Goal: Navigation & Orientation: Understand site structure

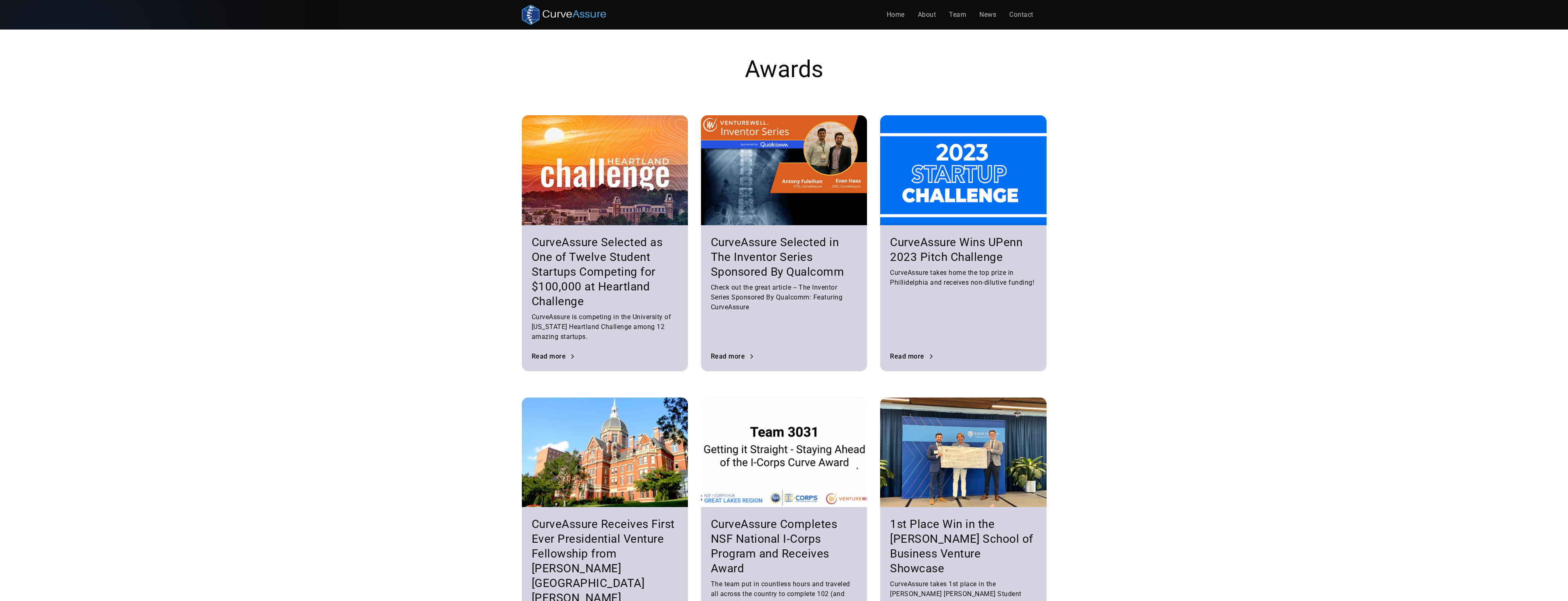
scroll to position [807, 0]
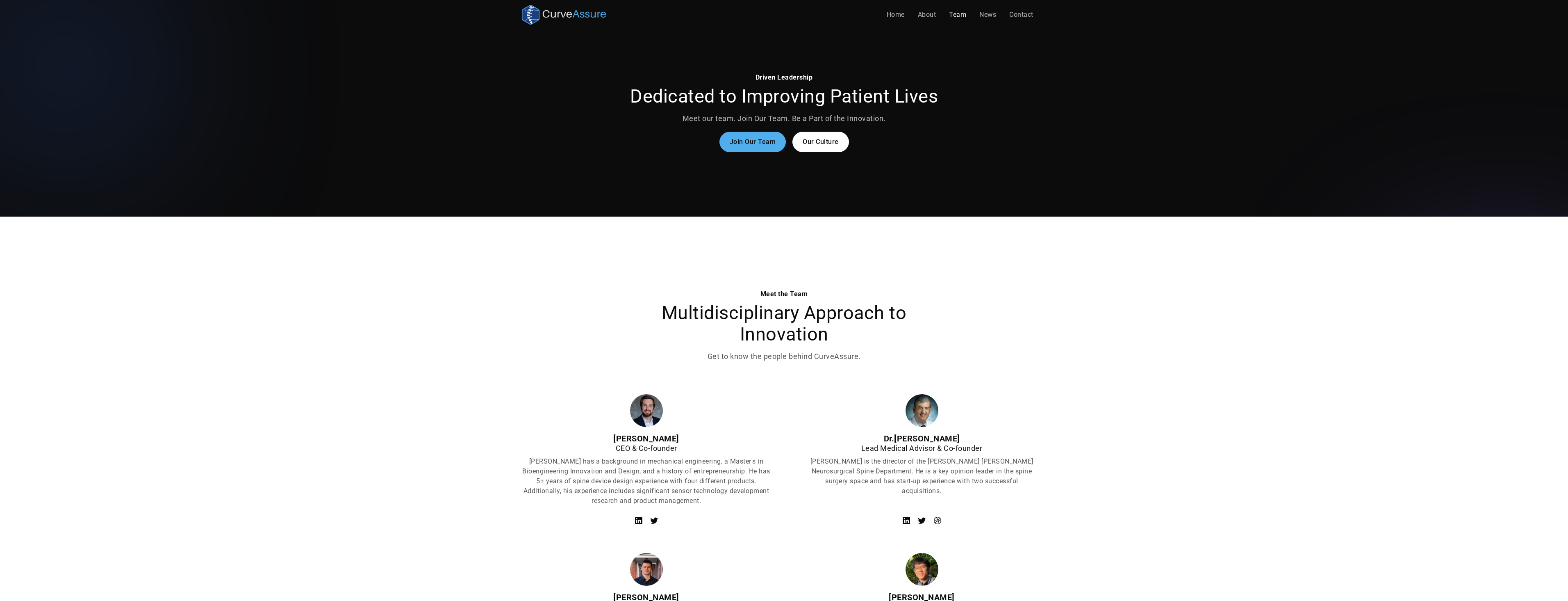
click at [801, 146] on link "Our Culture" at bounding box center [821, 142] width 57 height 21
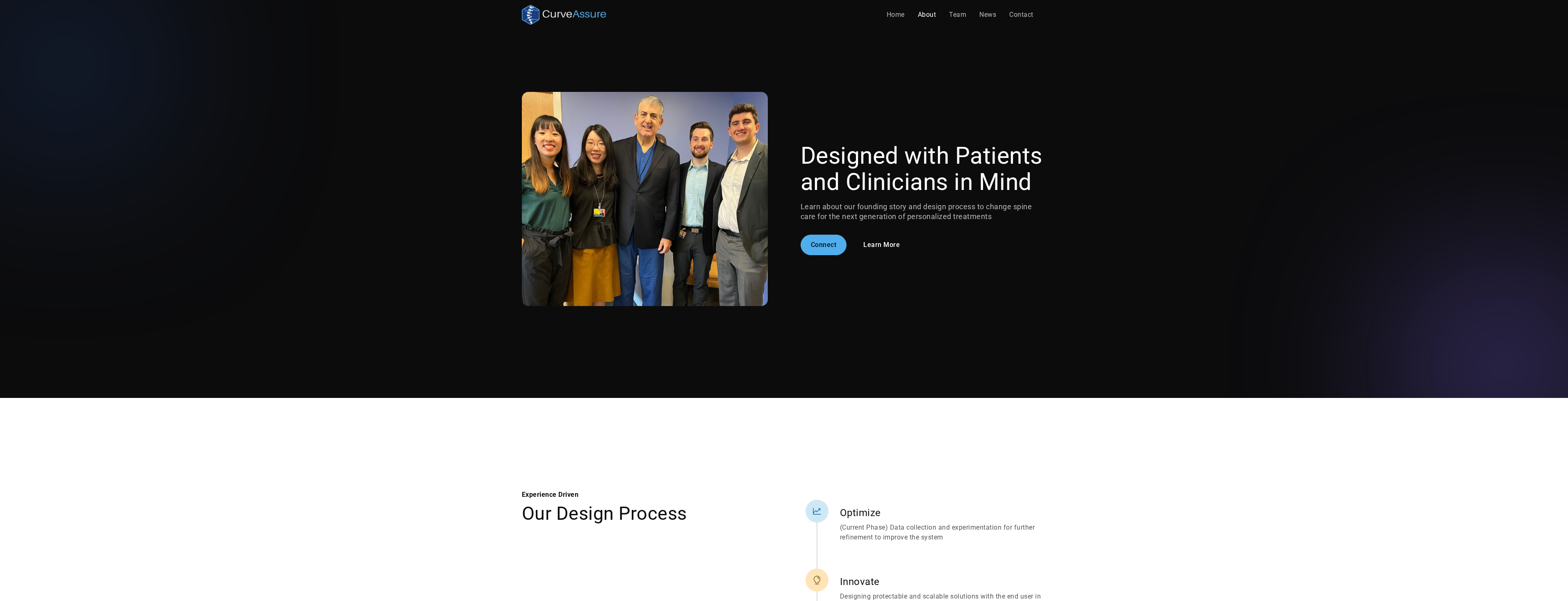
drag, startPoint x: 301, startPoint y: 12, endPoint x: 176, endPoint y: 132, distance: 173.3
click at [176, 132] on div "Designed with Patients and Clinicians in Mind Learn about our founding story an…" at bounding box center [784, 198] width 1568 height 306
